Goal: Navigation & Orientation: Find specific page/section

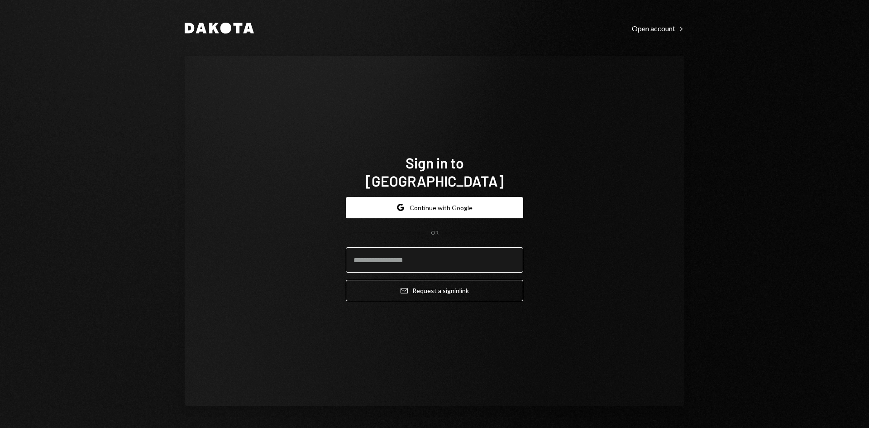
click at [460, 250] on input "email" at bounding box center [434, 259] width 177 height 25
click at [0, 427] on com-1password-button at bounding box center [0, 428] width 0 height 0
type input "**********"
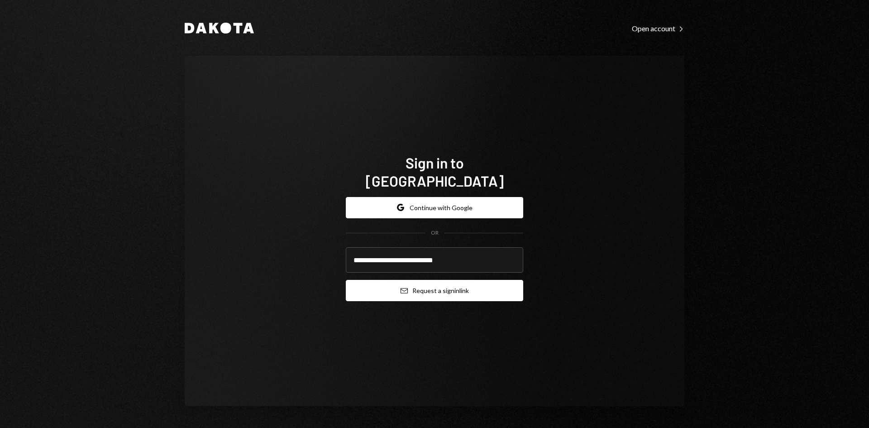
click at [466, 288] on button "Email Request a sign in link" at bounding box center [434, 290] width 177 height 21
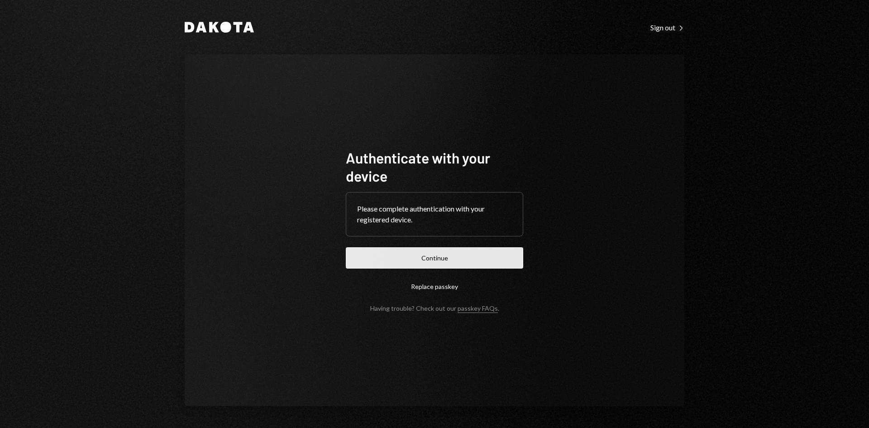
click at [488, 265] on button "Continue" at bounding box center [434, 257] width 177 height 21
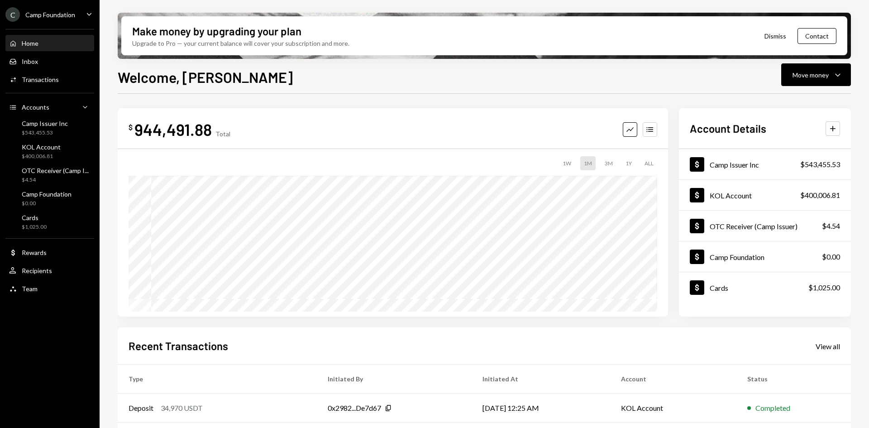
click at [94, 14] on icon "Caret Down" at bounding box center [89, 14] width 10 height 10
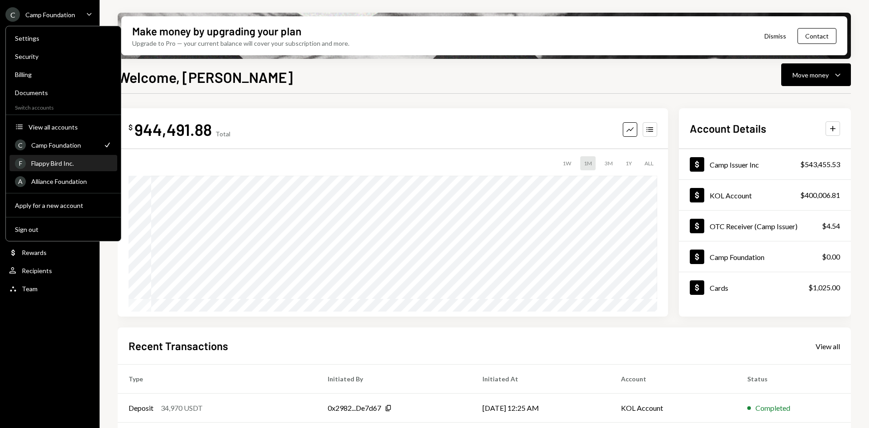
click at [89, 165] on div "Flappy Bird Inc." at bounding box center [71, 163] width 81 height 8
